Goal: Task Accomplishment & Management: Manage account settings

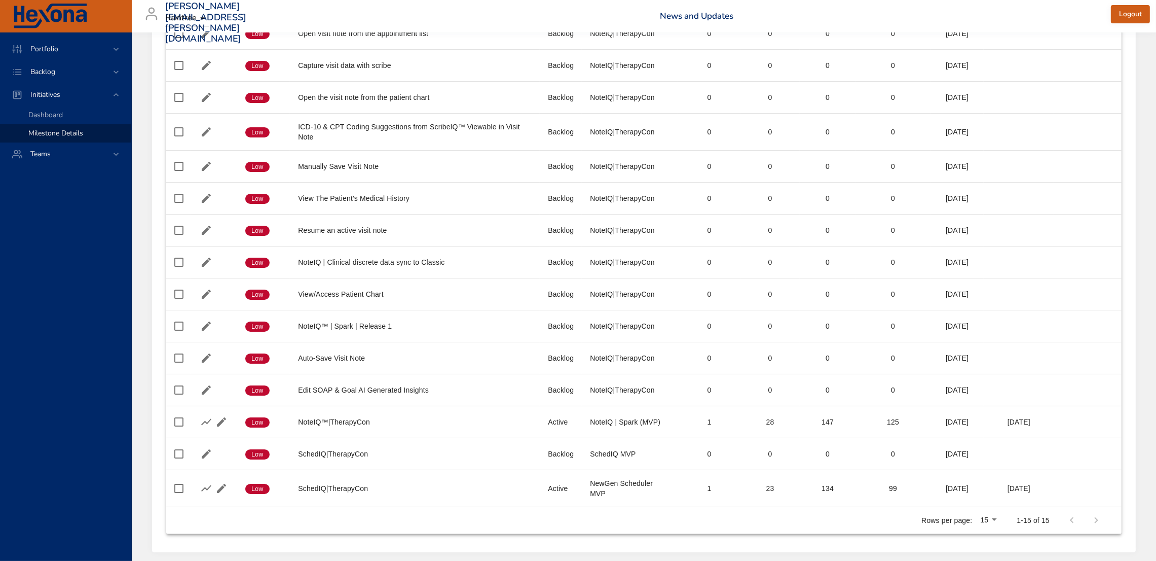
scroll to position [224, 0]
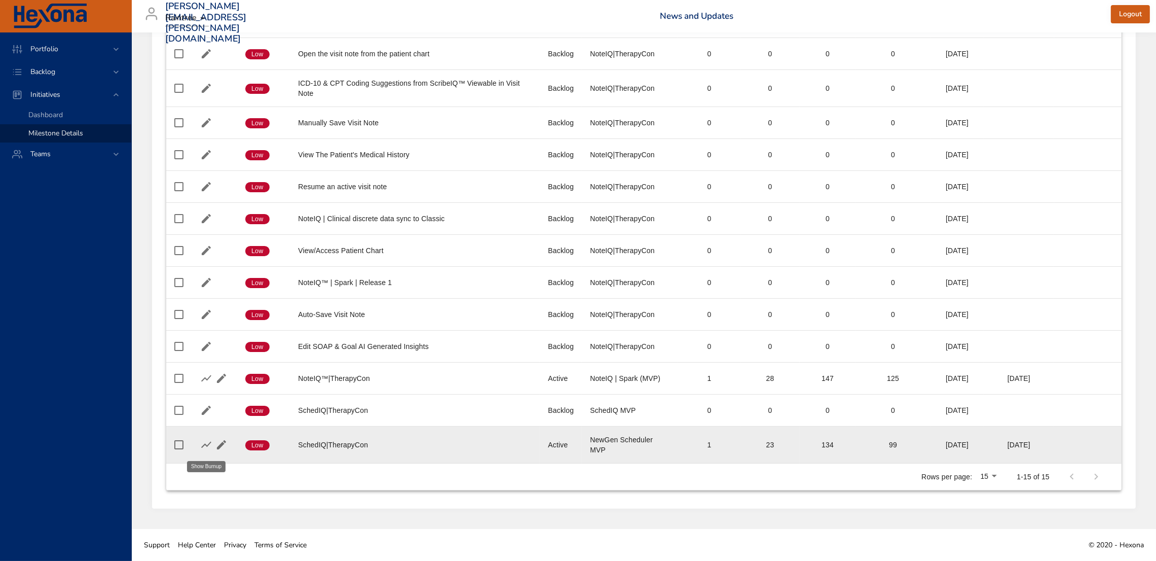
click at [204, 443] on icon "button" at bounding box center [206, 444] width 12 height 12
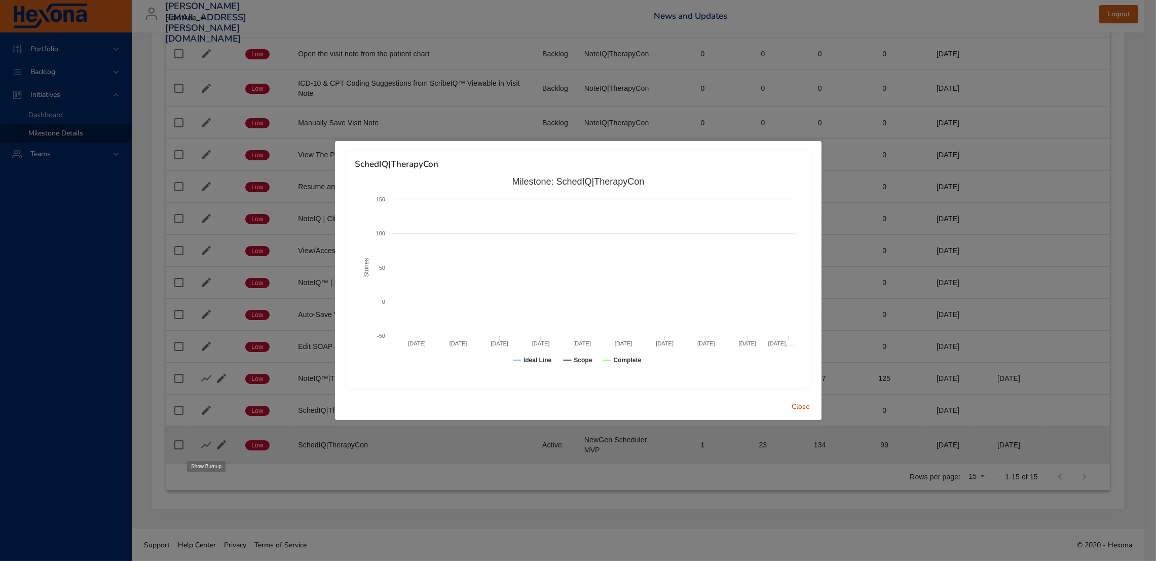
scroll to position [202, 0]
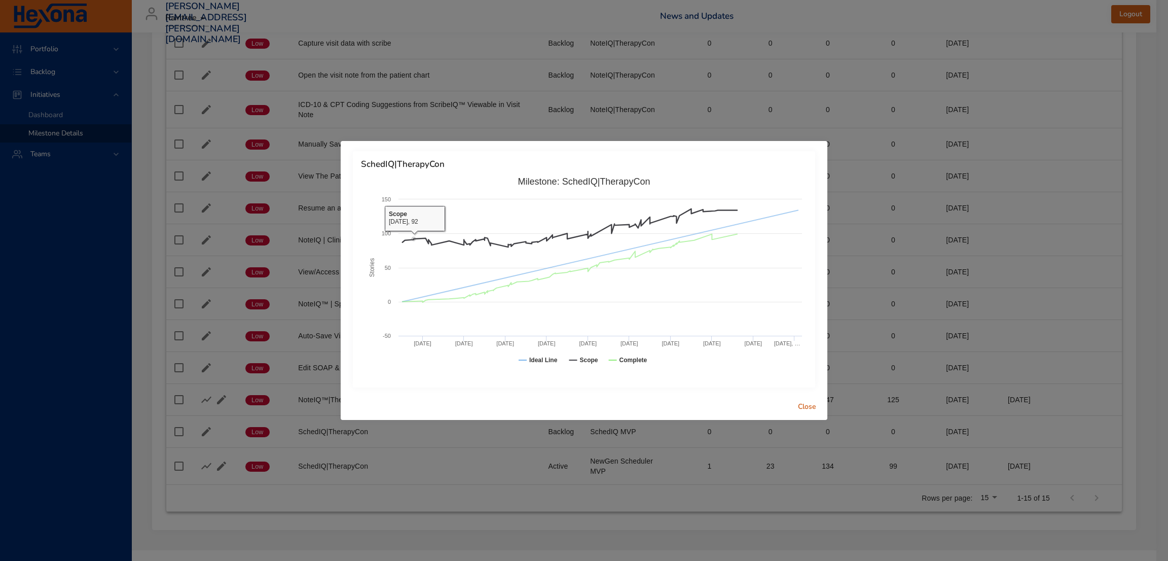
click at [89, 218] on div "SchedIQ|TherapyCon Created with Highcharts 9.0.1 Stories Milestone: SchedIQ|The…" at bounding box center [584, 280] width 1168 height 561
click at [799, 411] on span "Close" at bounding box center [807, 406] width 24 height 13
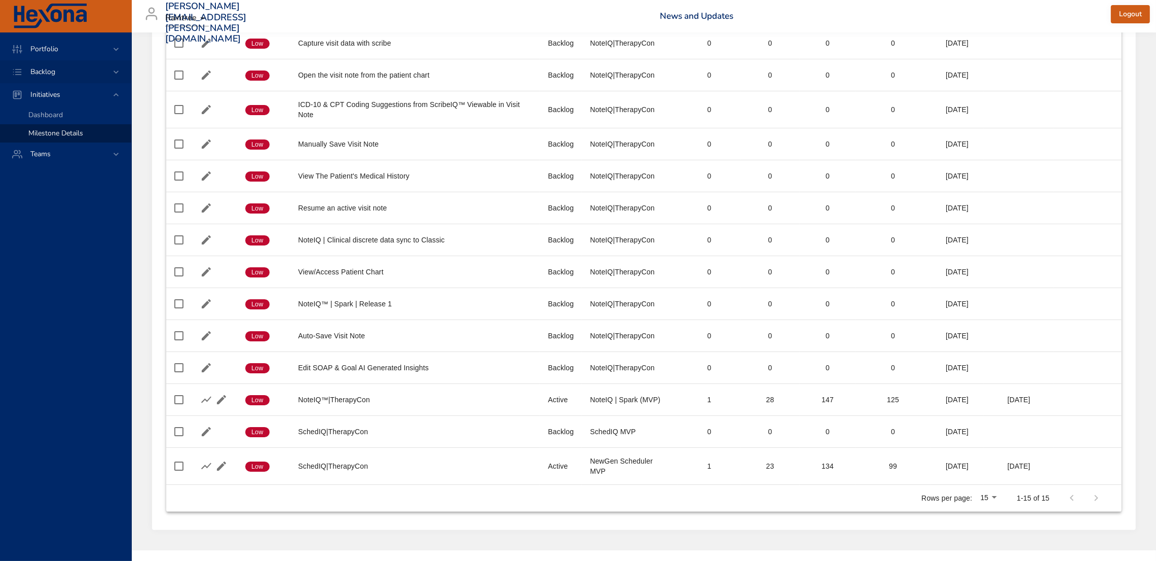
click at [60, 64] on div "Backlog" at bounding box center [65, 71] width 131 height 23
click at [61, 97] on span "Backlog Details" at bounding box center [52, 92] width 49 height 10
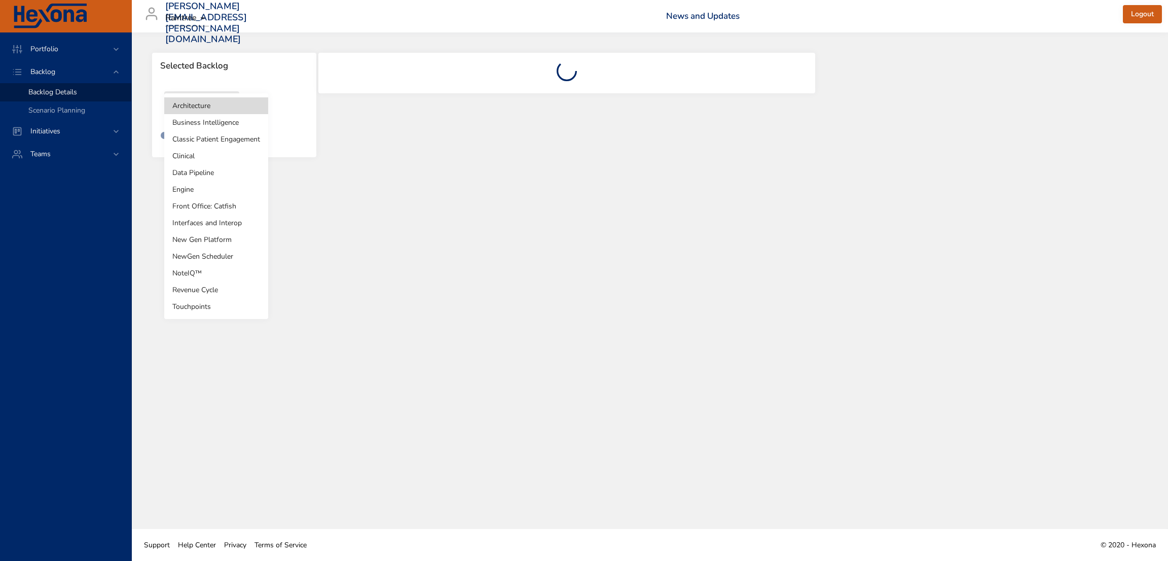
click at [207, 107] on body "Portfolio Backlog Backlog Details Scenario Planning Initiatives Teams [PERSON_N…" at bounding box center [584, 280] width 1168 height 561
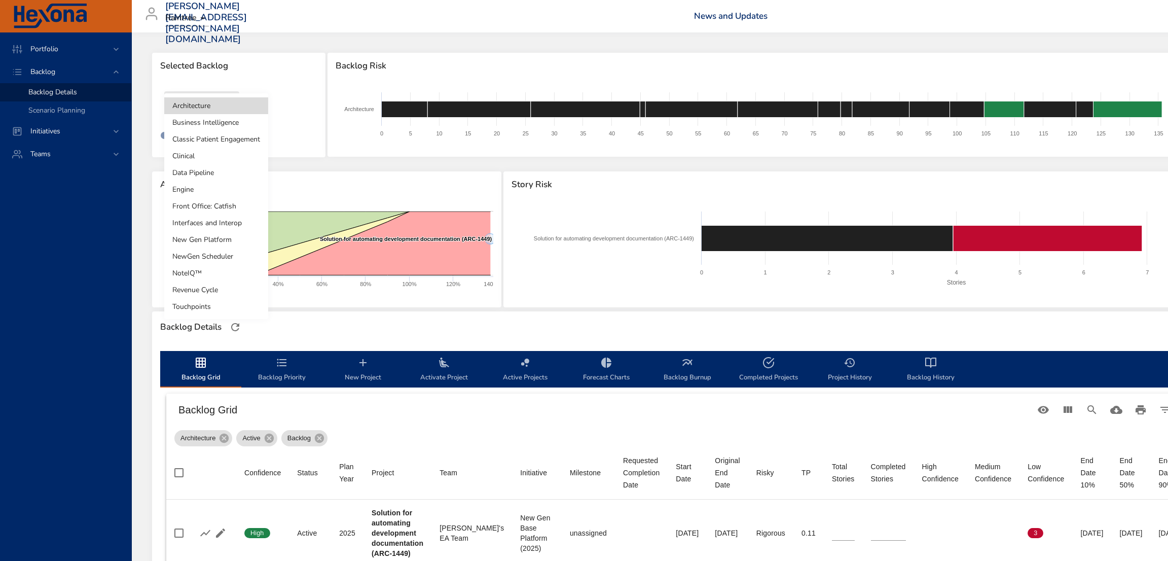
click at [223, 253] on li "NewGen Scheduler" at bounding box center [216, 256] width 104 height 17
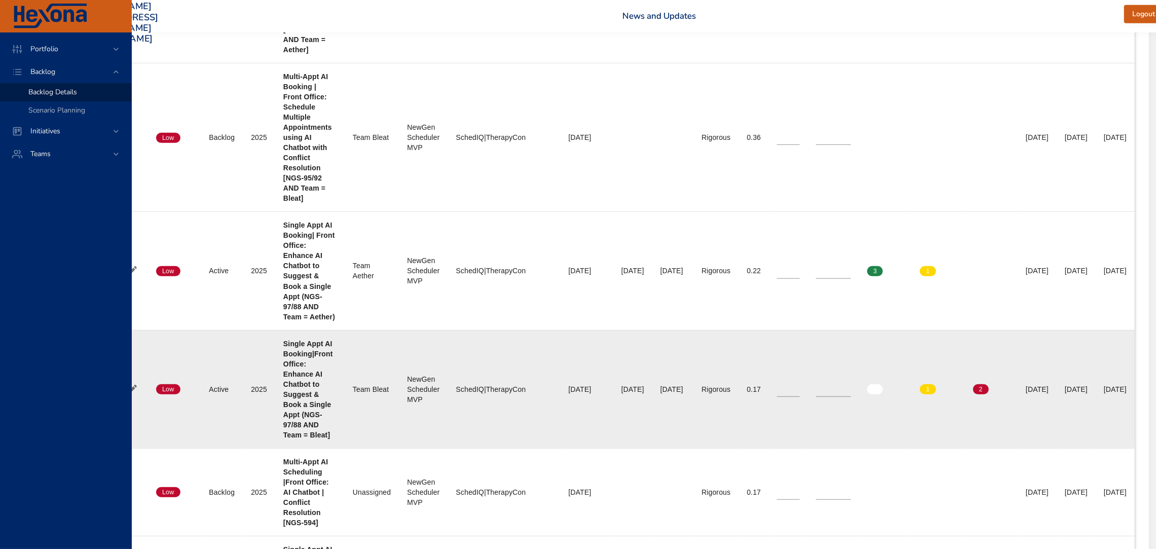
scroll to position [733, 0]
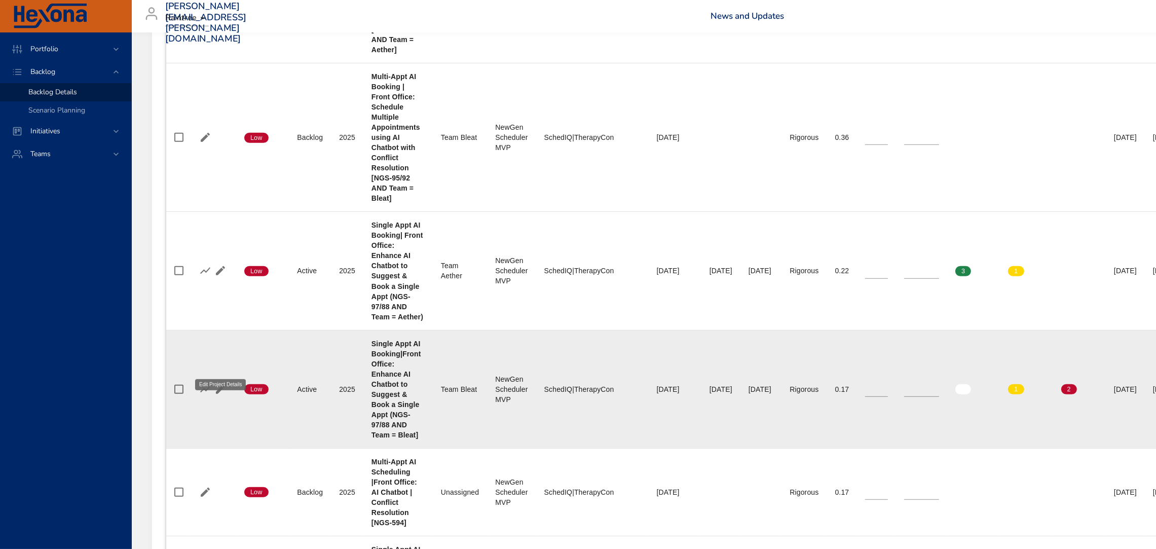
click at [218, 383] on icon "button" at bounding box center [220, 389] width 12 height 12
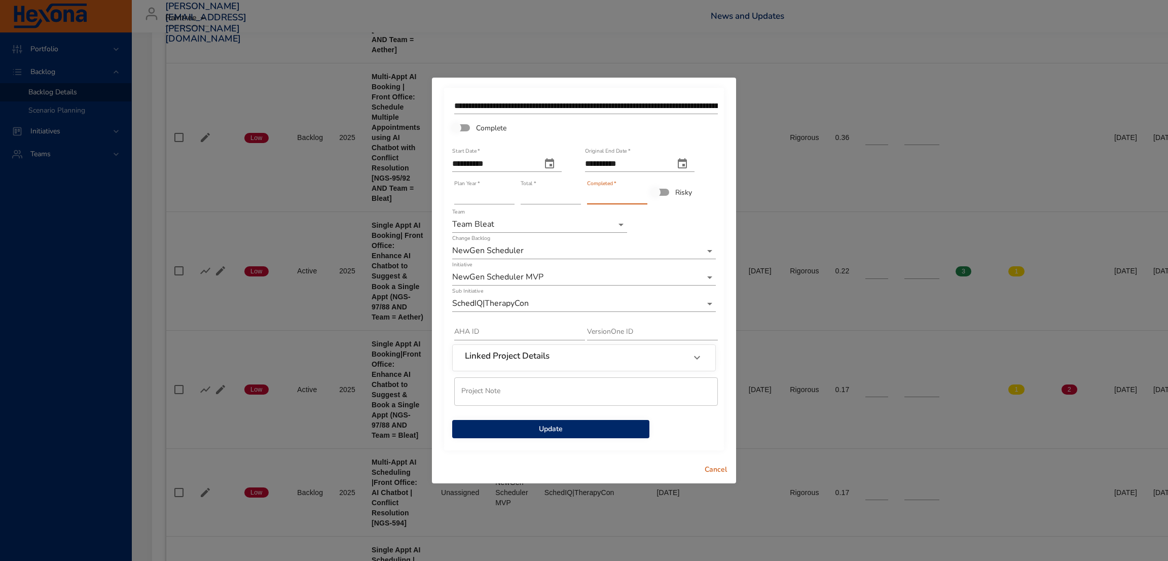
type input "*"
click at [643, 191] on input "*" at bounding box center [617, 196] width 60 height 16
click at [567, 423] on span "Update" at bounding box center [550, 429] width 181 height 13
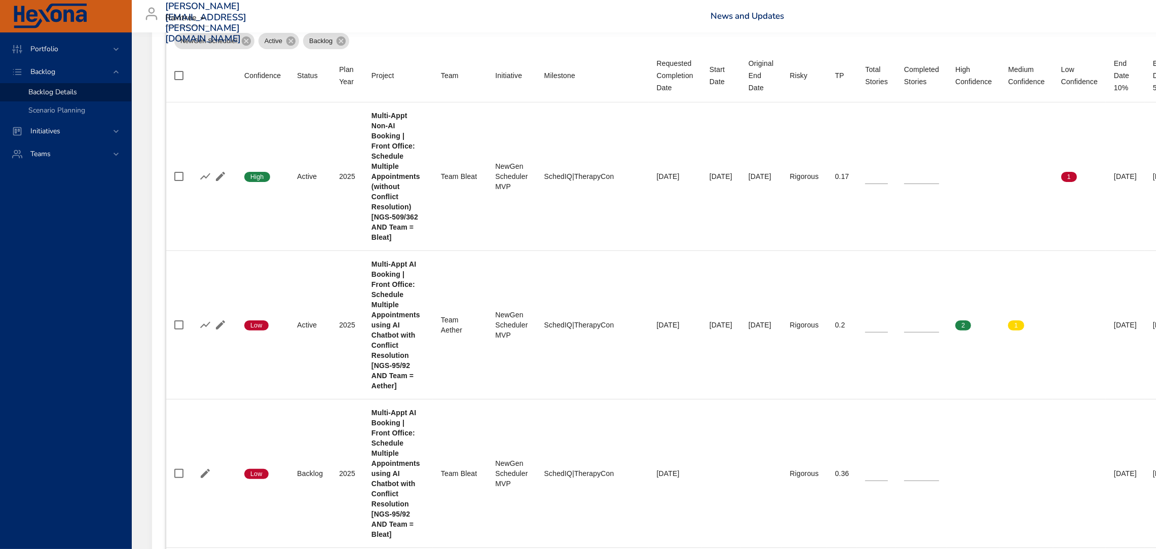
scroll to position [406, 0]
